Goal: Information Seeking & Learning: Learn about a topic

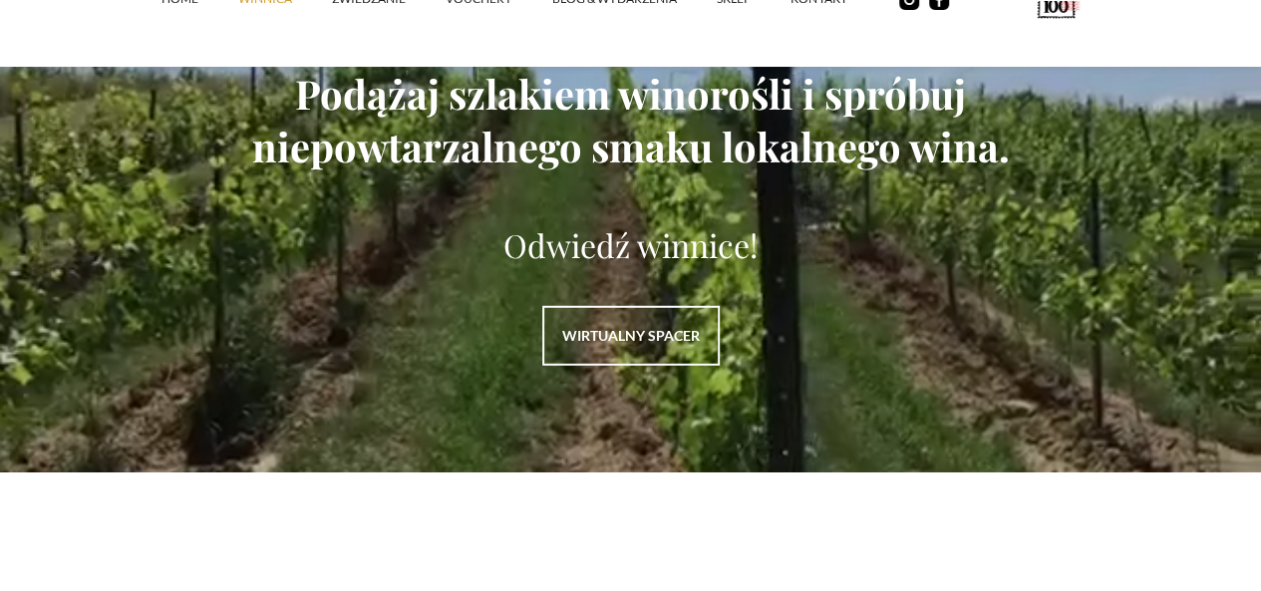
scroll to position [2691, 0]
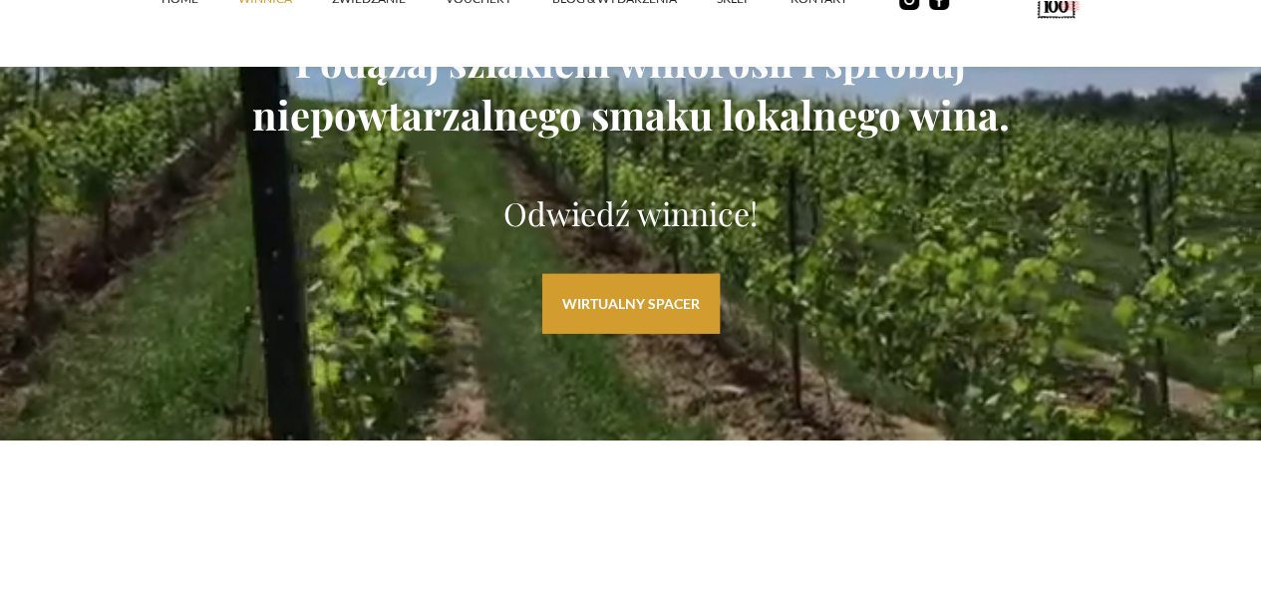
click at [682, 334] on link "WIRTUALNY SPACER" at bounding box center [630, 304] width 177 height 60
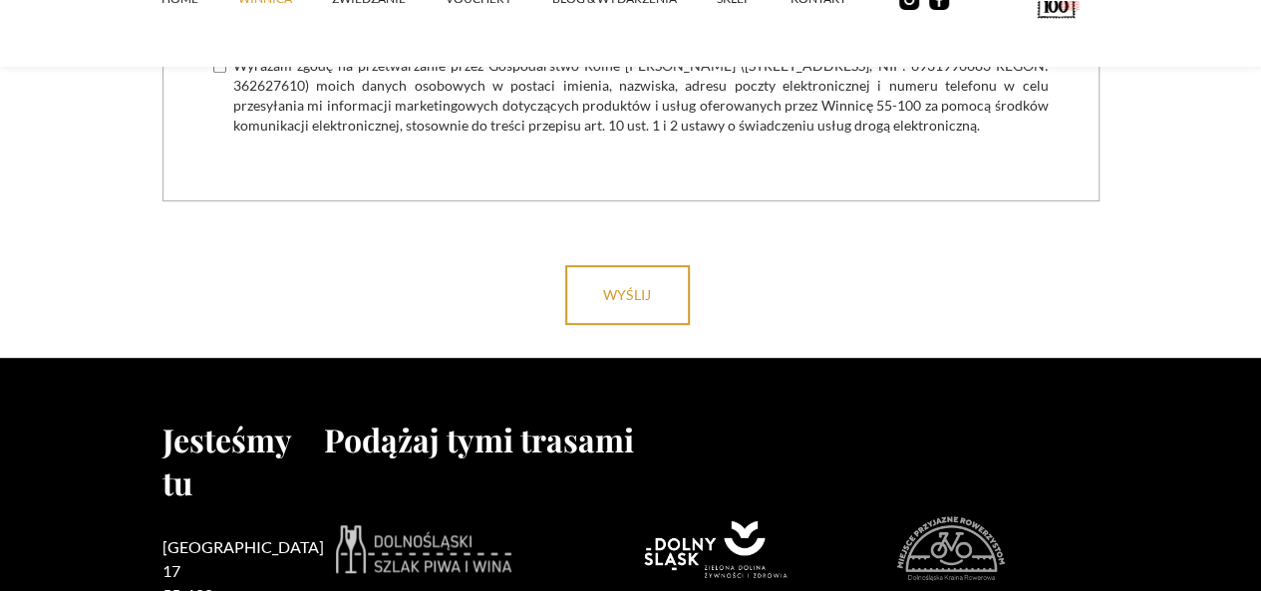
scroll to position [8539, 0]
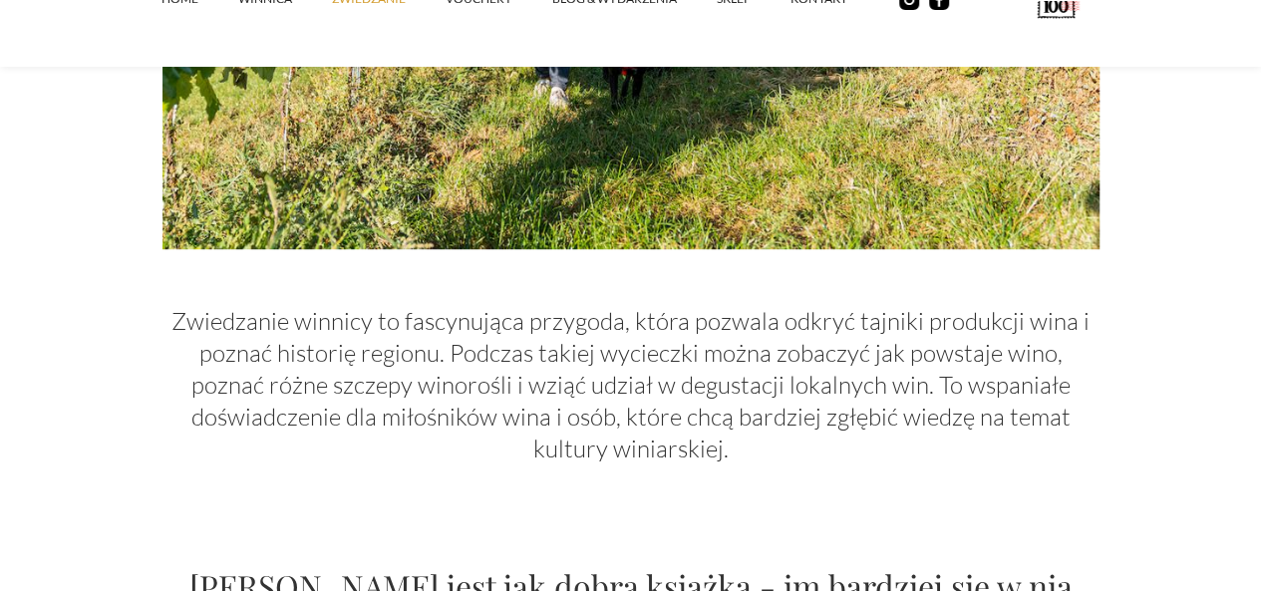
scroll to position [897, 0]
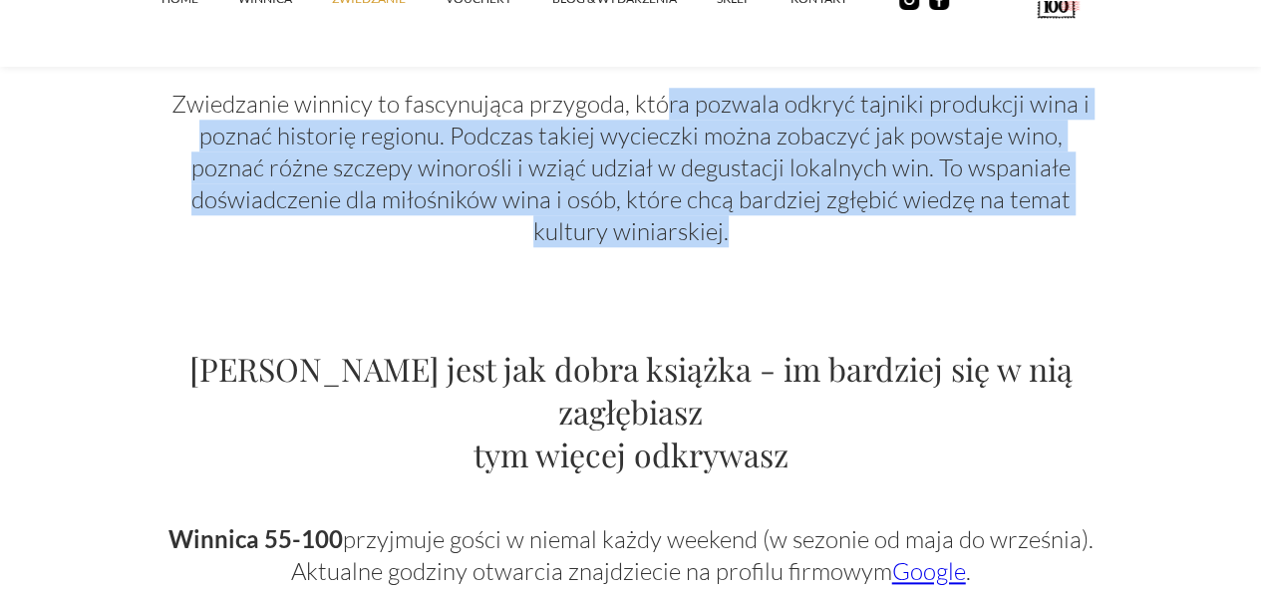
drag, startPoint x: 592, startPoint y: 246, endPoint x: 1100, endPoint y: 334, distance: 515.7
click at [1099, 247] on p "Zwiedzanie winnicy to fascynująca przygoda, która pozwala odkryć tajniki produk…" at bounding box center [630, 167] width 937 height 159
click at [973, 247] on p "Zwiedzanie winnicy to fascynująca przygoda, która pozwala odkryć tajniki produk…" at bounding box center [630, 167] width 937 height 159
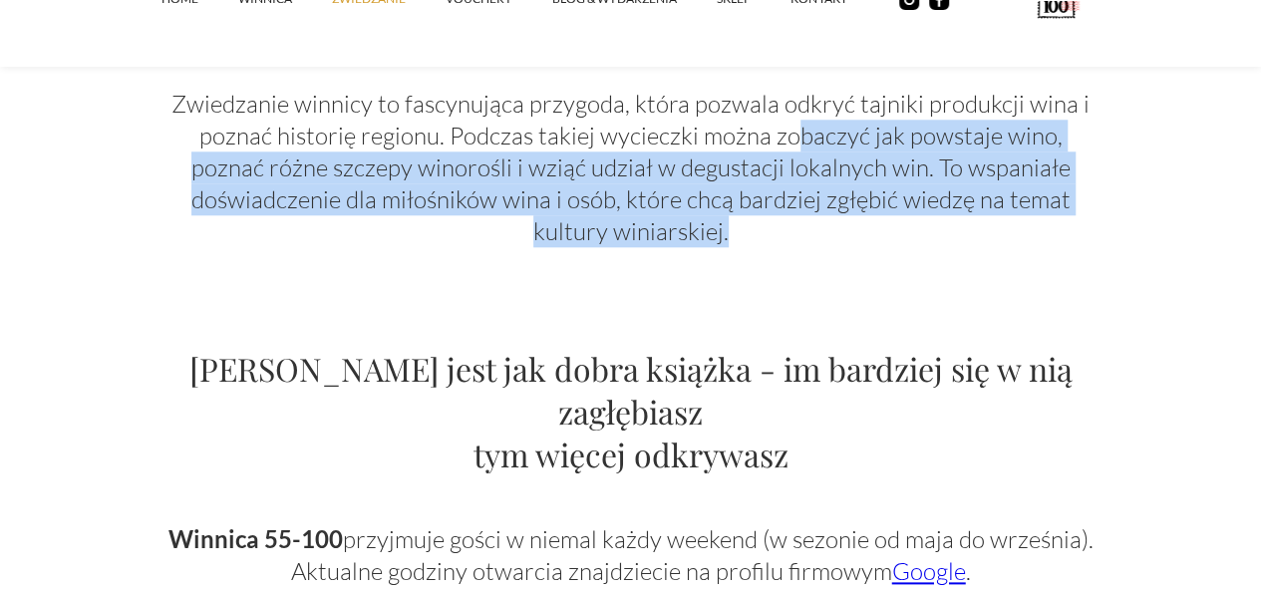
drag, startPoint x: 947, startPoint y: 358, endPoint x: 516, endPoint y: 286, distance: 436.4
click at [516, 247] on p "Zwiedzanie winnicy to fascynująca przygoda, która pozwala odkryć tajniki produk…" at bounding box center [630, 167] width 937 height 159
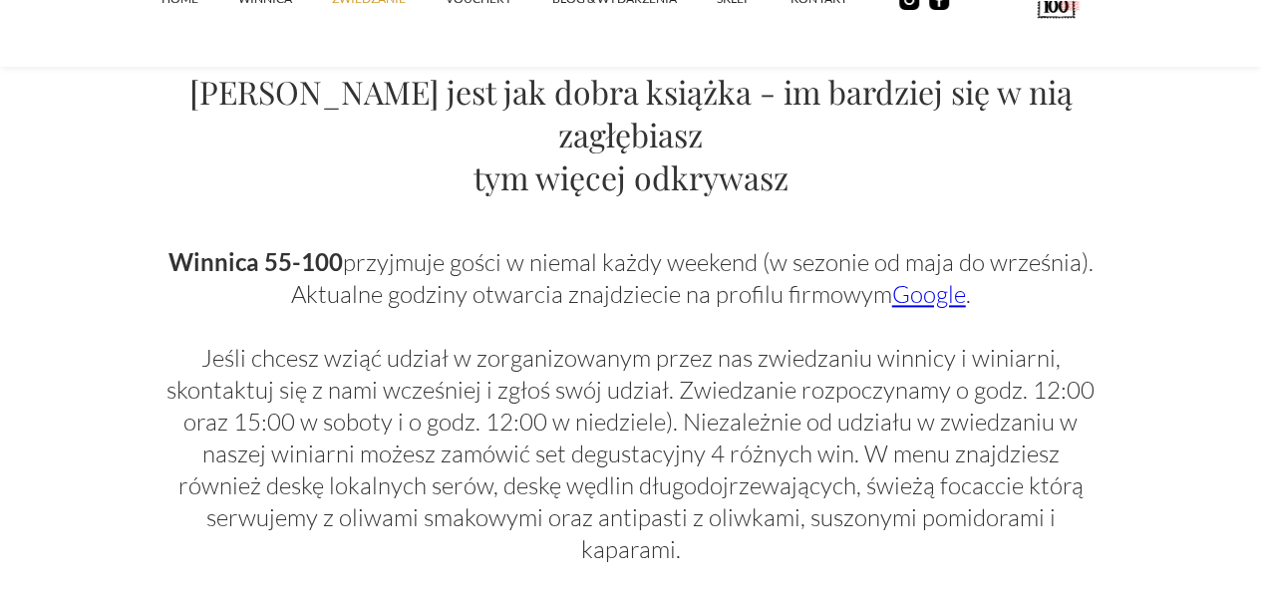
scroll to position [1196, 0]
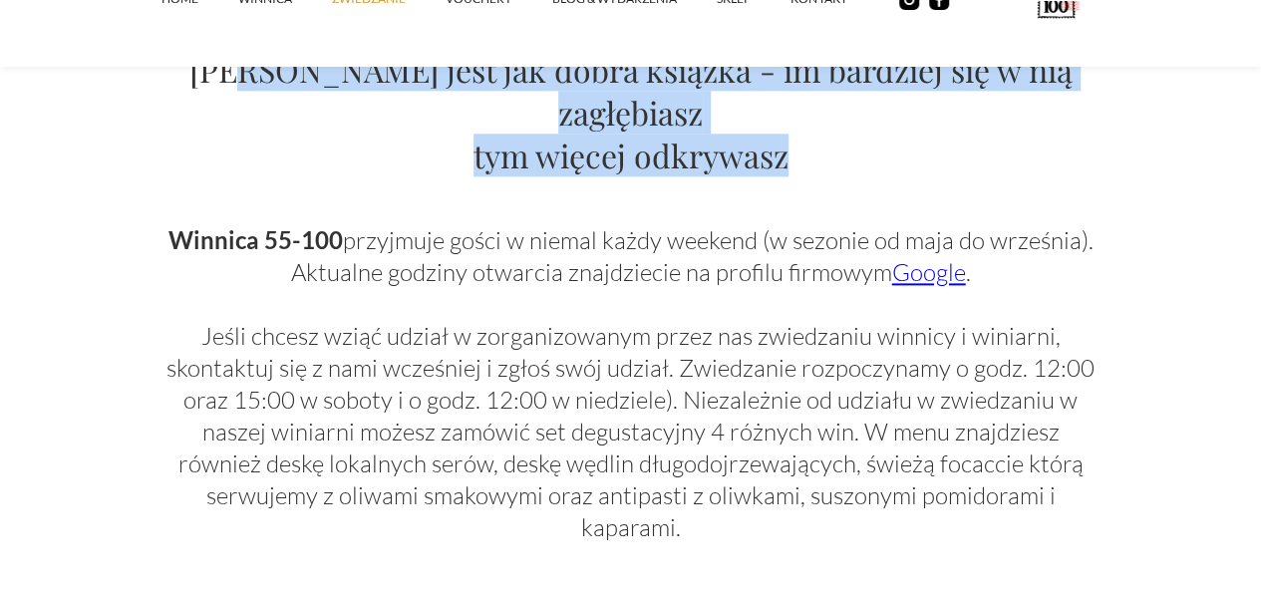
drag, startPoint x: 251, startPoint y: 186, endPoint x: 865, endPoint y: 244, distance: 616.6
click at [865, 176] on h2 "Wino jest jak dobra książka - im bardziej się w nią zagłębiasz tym więcej odkry…" at bounding box center [630, 112] width 937 height 129
click at [868, 176] on h2 "Wino jest jak dobra książka - im bardziej się w nią zagłębiasz tym więcej odkry…" at bounding box center [630, 112] width 937 height 129
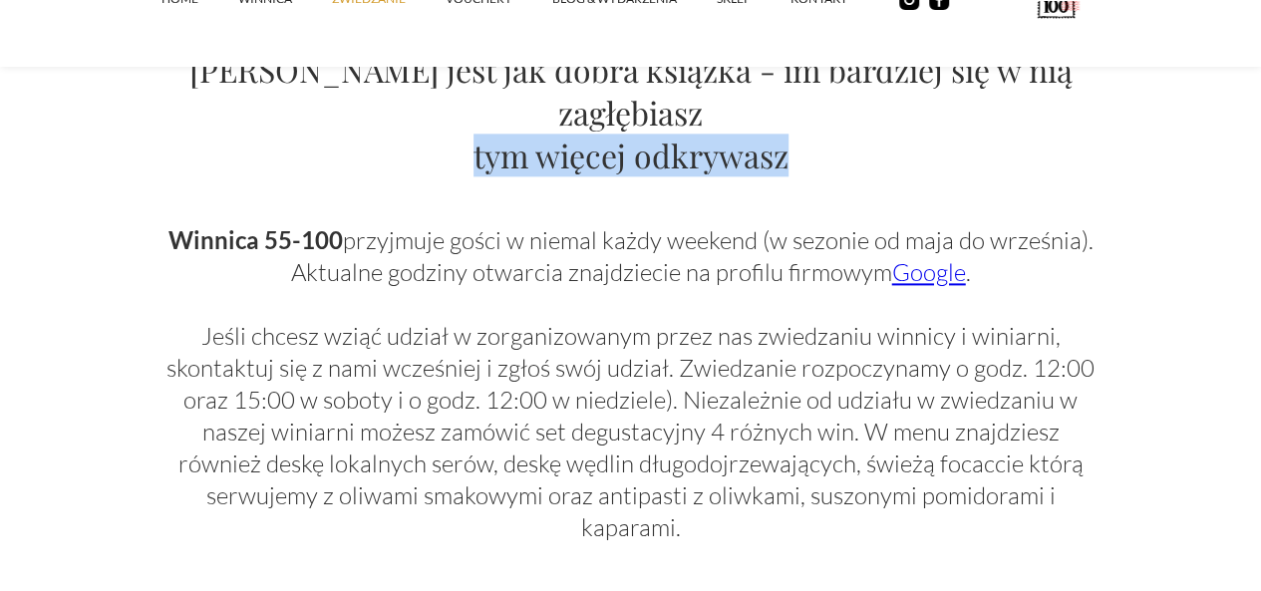
drag, startPoint x: 869, startPoint y: 238, endPoint x: 279, endPoint y: 210, distance: 590.6
click at [279, 176] on h2 "Wino jest jak dobra książka - im bardziej się w nią zagłębiasz tym więcej odkry…" at bounding box center [630, 112] width 937 height 129
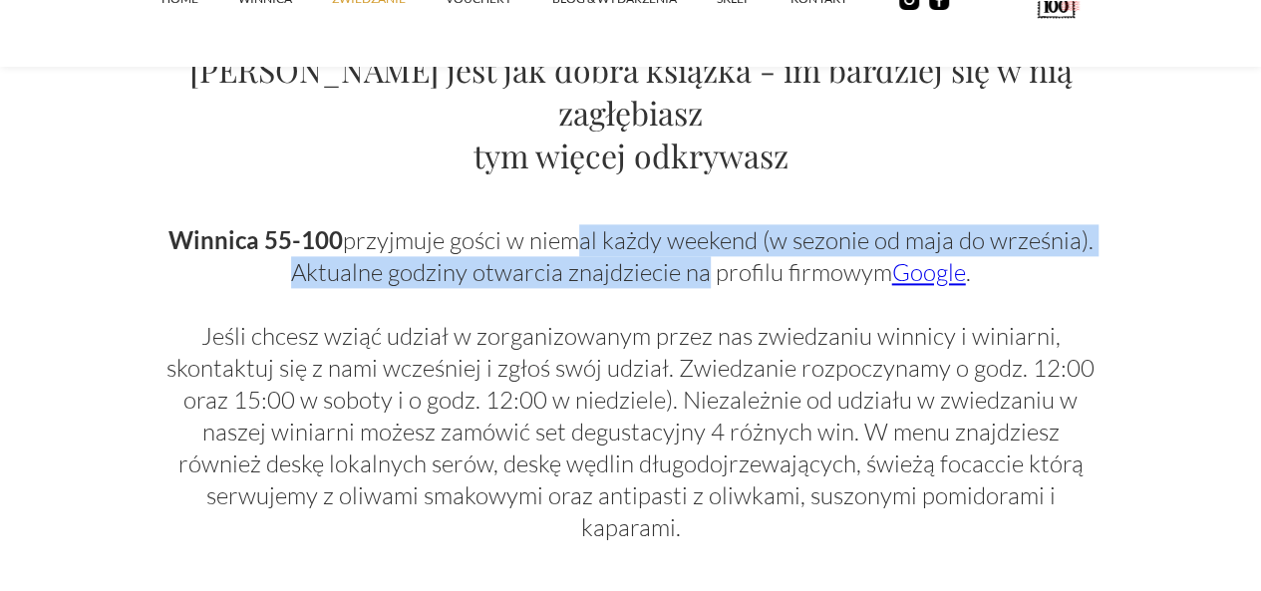
drag, startPoint x: 515, startPoint y: 288, endPoint x: 648, endPoint y: 356, distance: 148.9
click at [650, 356] on p "Winnica 55-100 przyjmuje gości w niemal każdy weekend (w sezonie od maja do wrz…" at bounding box center [630, 383] width 937 height 319
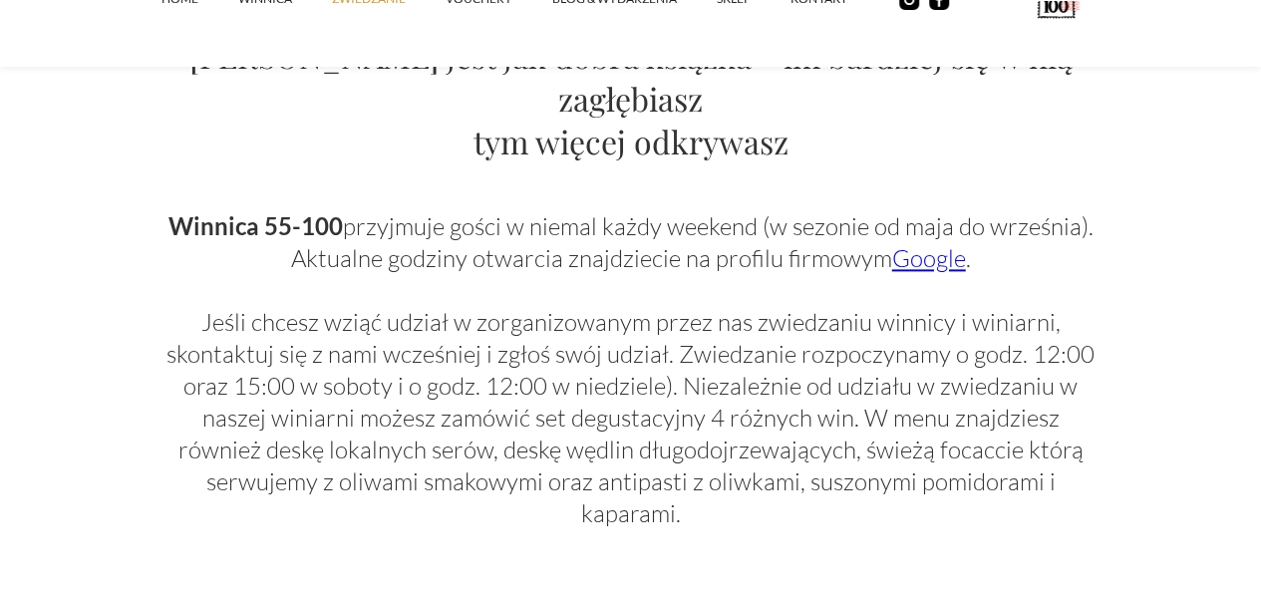
scroll to position [1295, 0]
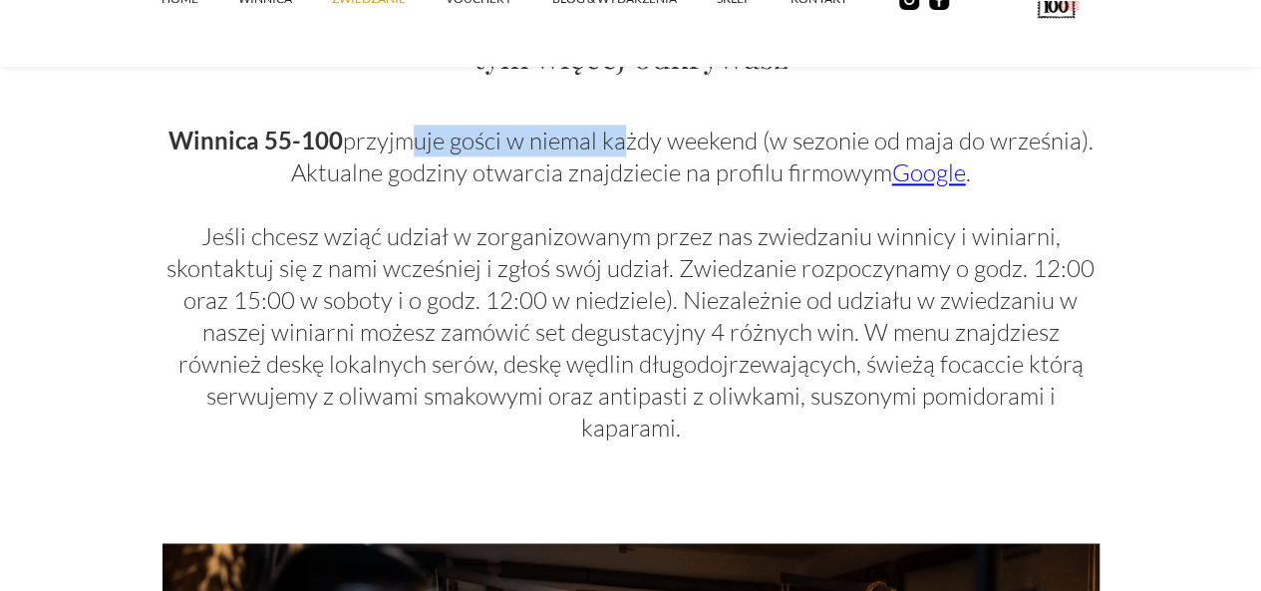
drag, startPoint x: 359, startPoint y: 202, endPoint x: 563, endPoint y: 222, distance: 205.3
click at [563, 222] on p "Winnica 55-100 przyjmuje gości w niemal każdy weekend (w sezonie od maja do wrz…" at bounding box center [630, 284] width 937 height 319
click at [1032, 244] on p "Winnica 55-100 przyjmuje gości w niemal każdy weekend (w sezonie od maja do wrz…" at bounding box center [630, 284] width 937 height 319
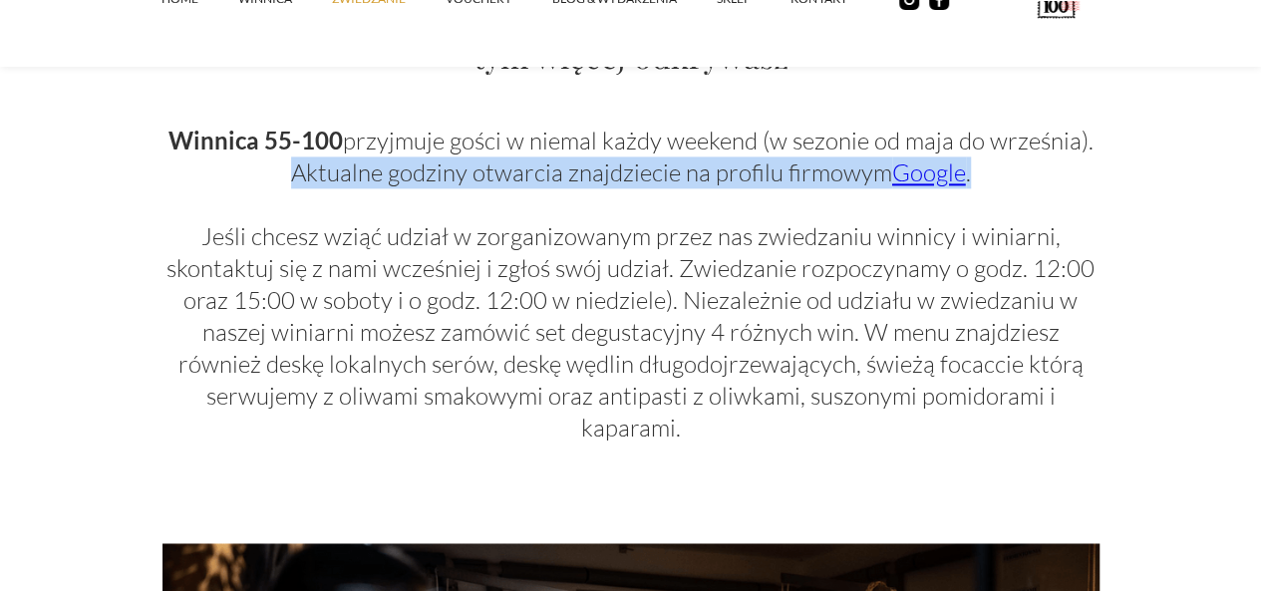
drag, startPoint x: 1040, startPoint y: 208, endPoint x: 1071, endPoint y: 250, distance: 52.0
click at [1071, 250] on p "Winnica 55-100 przyjmuje gości w niemal każdy weekend (w sezonie od maja do wrz…" at bounding box center [630, 284] width 937 height 319
click at [892, 187] on link "Google" at bounding box center [929, 172] width 74 height 30
